Goal: Check status: Check status

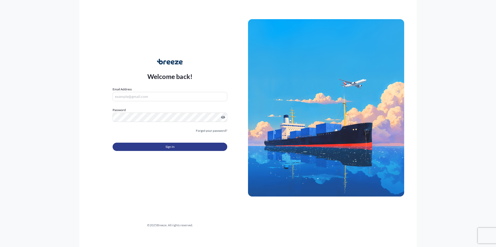
type input "[EMAIL_ADDRESS][DOMAIN_NAME]"
click at [164, 148] on button "Sign In" at bounding box center [170, 147] width 115 height 8
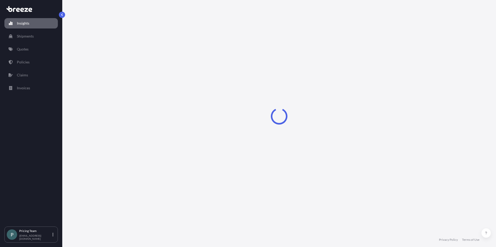
select select "2025"
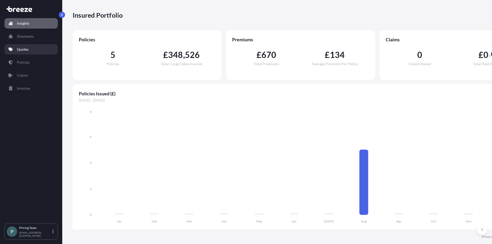
click at [24, 46] on link "Quotes" at bounding box center [30, 49] width 53 height 10
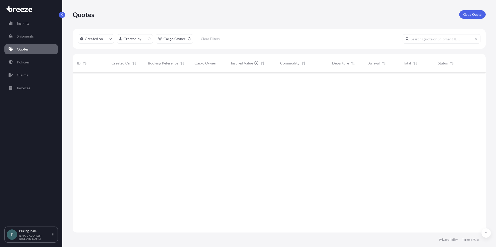
scroll to position [159, 409]
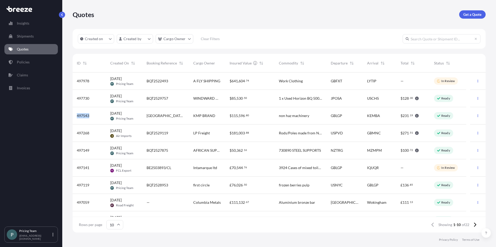
drag, startPoint x: 90, startPoint y: 115, endPoint x: 77, endPoint y: 115, distance: 13.0
click at [77, 115] on div "497543" at bounding box center [89, 115] width 25 height 5
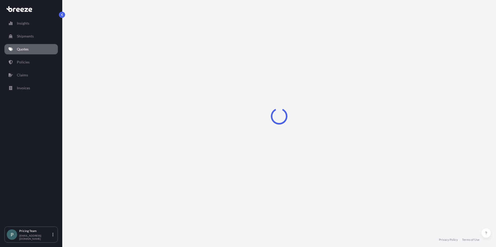
select select "Sea"
select select "2"
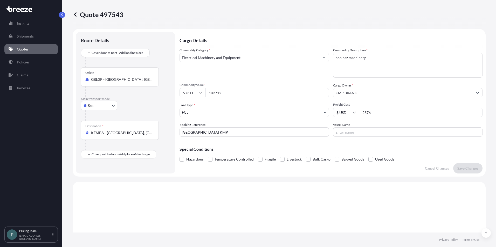
click at [114, 12] on p "Quote 497543" at bounding box center [98, 14] width 51 height 8
copy p "497543"
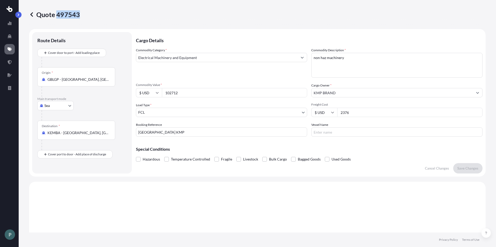
click at [32, 13] on icon at bounding box center [31, 14] width 3 height 4
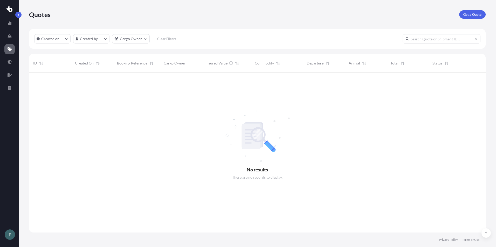
scroll to position [159, 453]
